Goal: Information Seeking & Learning: Check status

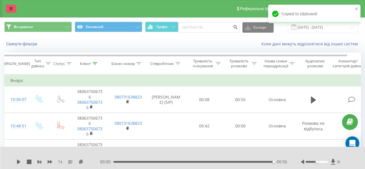
click at [8, 7] on link at bounding box center [11, 9] width 10 height 8
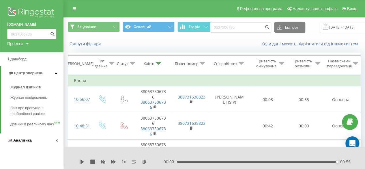
click at [28, 142] on span "Аналiтика" at bounding box center [22, 140] width 18 height 4
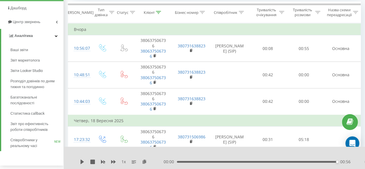
scroll to position [56, 0]
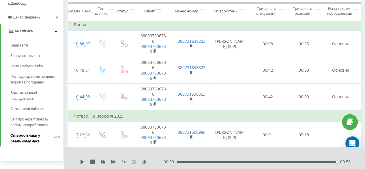
click at [38, 140] on span "Співробітники у реальному часі" at bounding box center [32, 138] width 44 height 12
click at [25, 136] on span "Співробітники у реальному часі" at bounding box center [32, 138] width 44 height 12
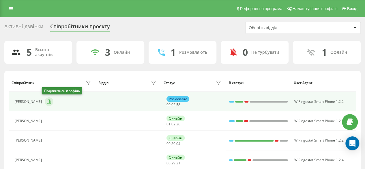
click at [49, 100] on icon at bounding box center [49, 101] width 1 height 3
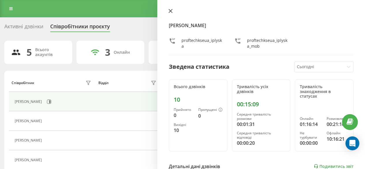
click at [170, 12] on icon at bounding box center [170, 11] width 4 height 4
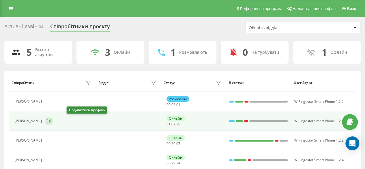
click at [53, 121] on button at bounding box center [49, 121] width 9 height 9
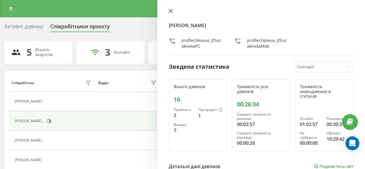
click at [168, 10] on button at bounding box center [171, 11] width 8 height 5
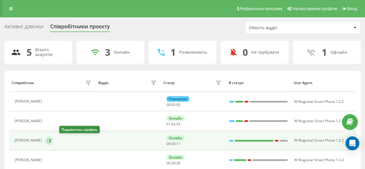
click at [51, 140] on icon at bounding box center [49, 140] width 5 height 5
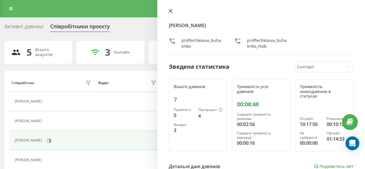
click at [170, 10] on icon at bounding box center [170, 11] width 4 height 4
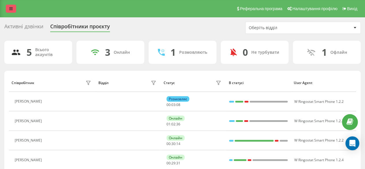
click at [12, 11] on link at bounding box center [11, 9] width 10 height 8
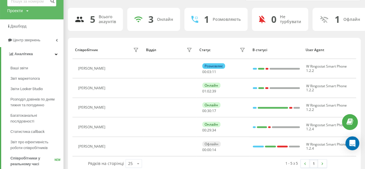
scroll to position [36, 0]
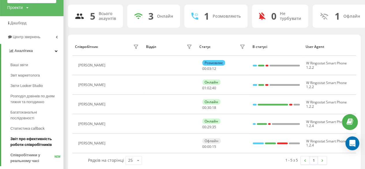
click at [21, 141] on span "Звіт про ефективність роботи співробітників" at bounding box center [35, 142] width 50 height 12
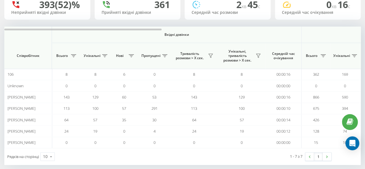
scroll to position [53, 0]
